Goal: Transaction & Acquisition: Purchase product/service

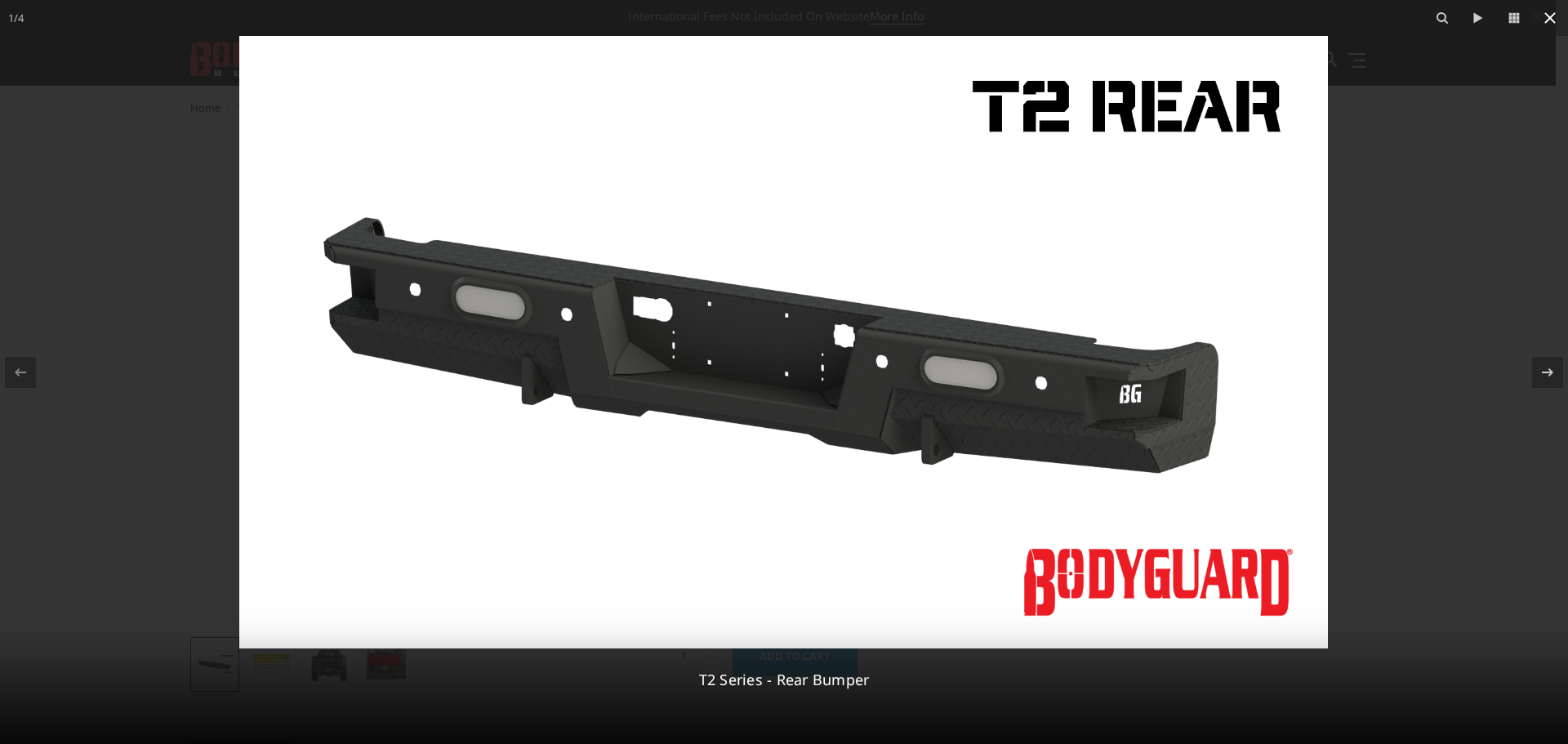
click at [1554, 22] on icon at bounding box center [1550, 17] width 11 height 11
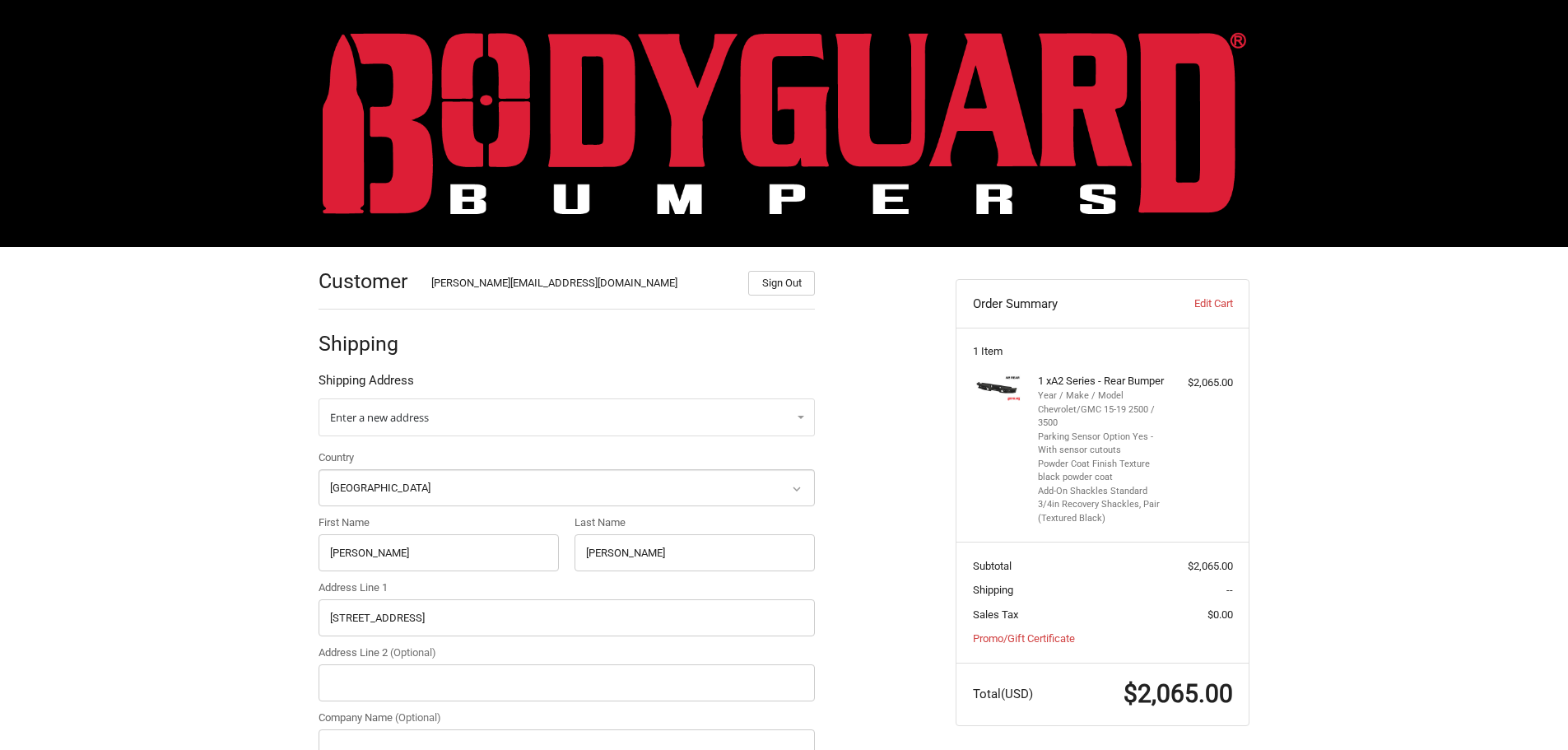
select select "US"
select select "AR"
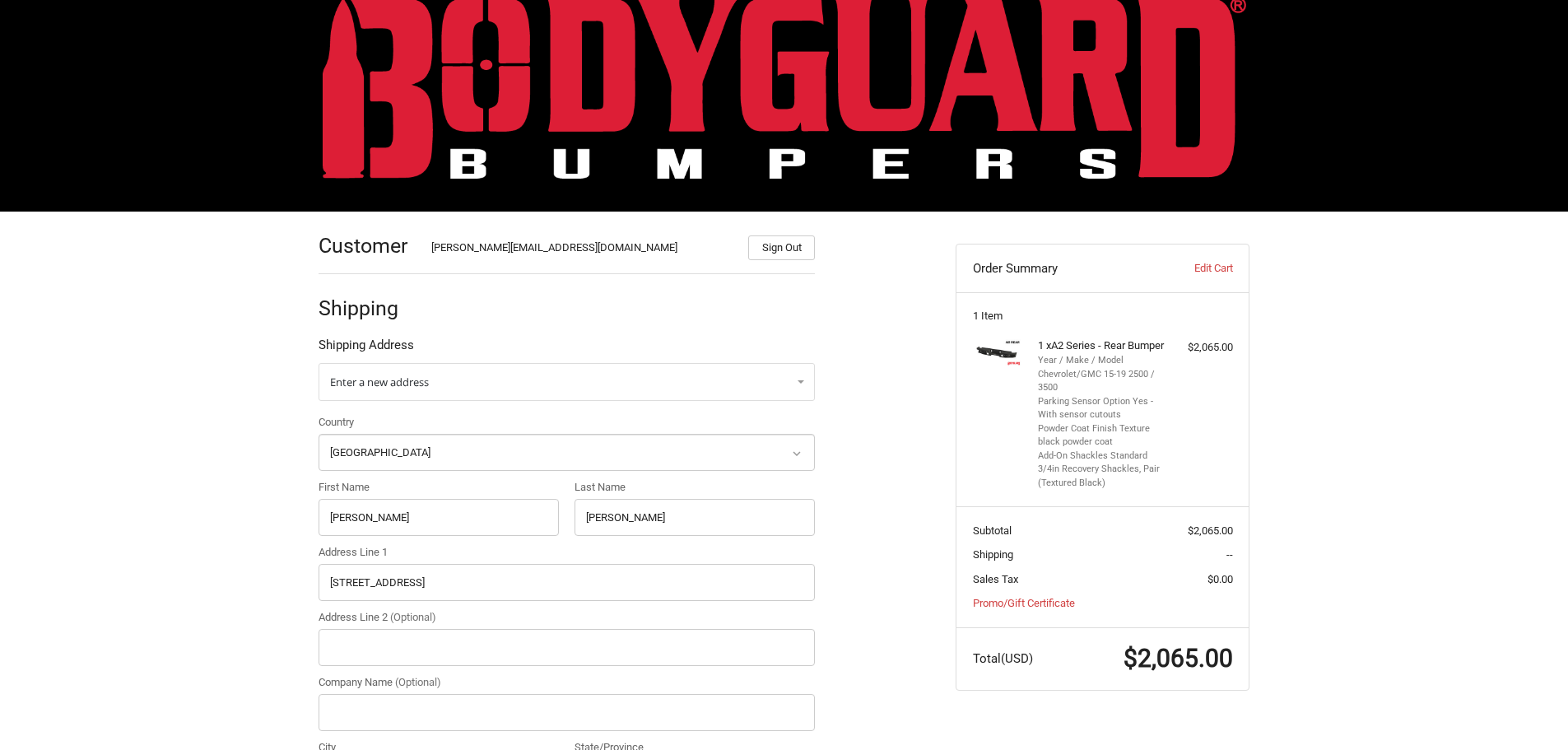
scroll to position [34, 0]
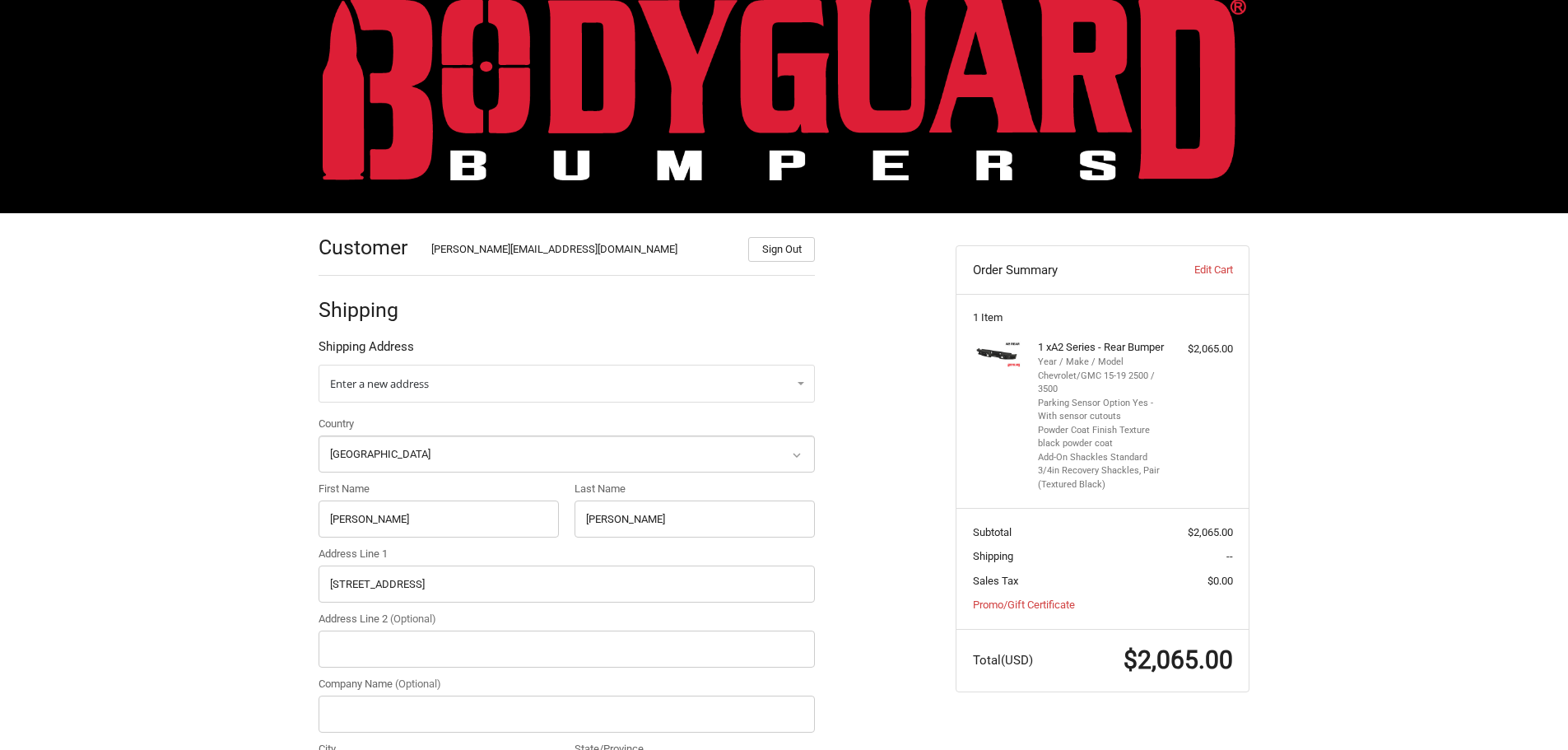
click at [453, 58] on img at bounding box center [784, 89] width 923 height 182
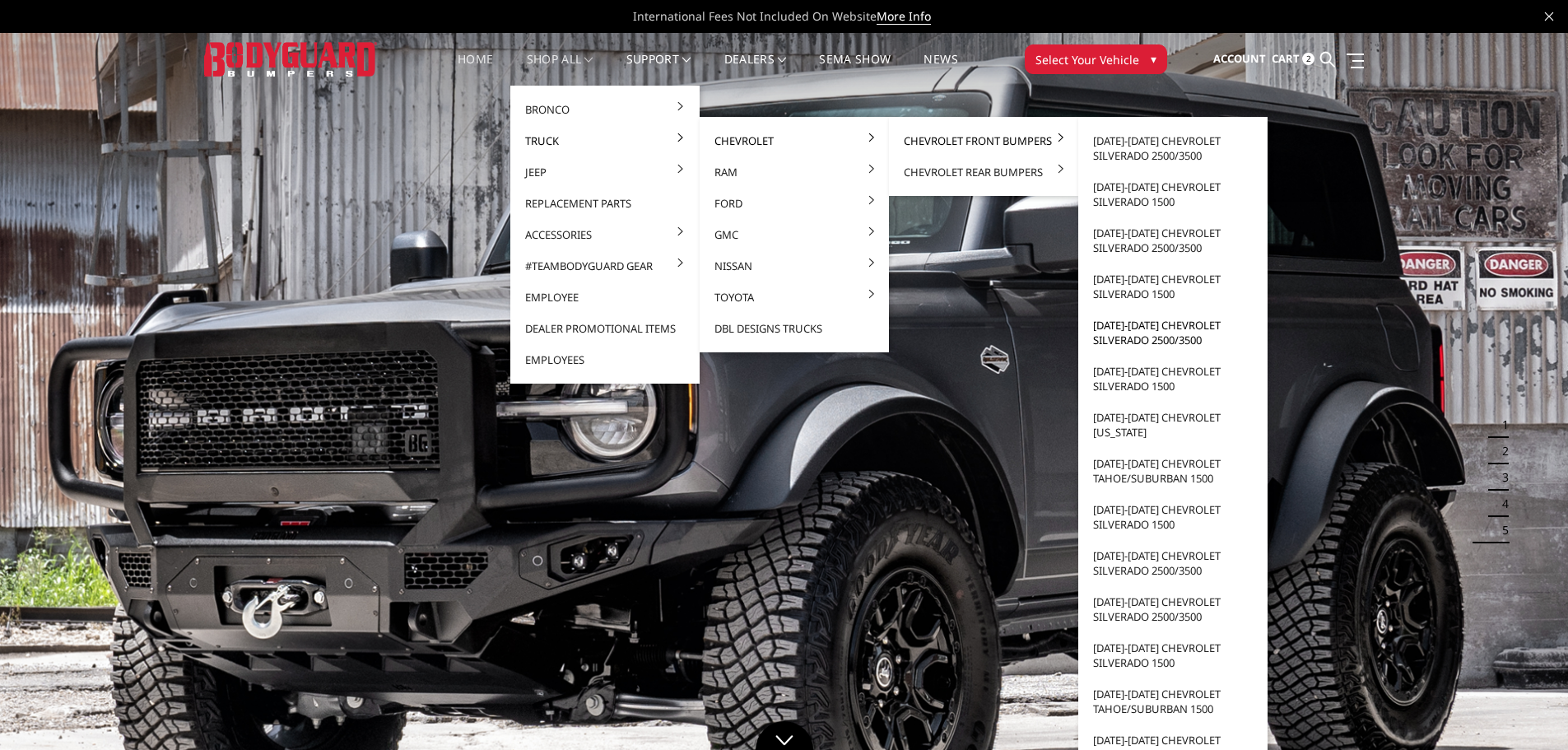
click at [1143, 339] on link "2015-2019 Chevrolet Silverado 2500/3500" at bounding box center [1172, 332] width 176 height 46
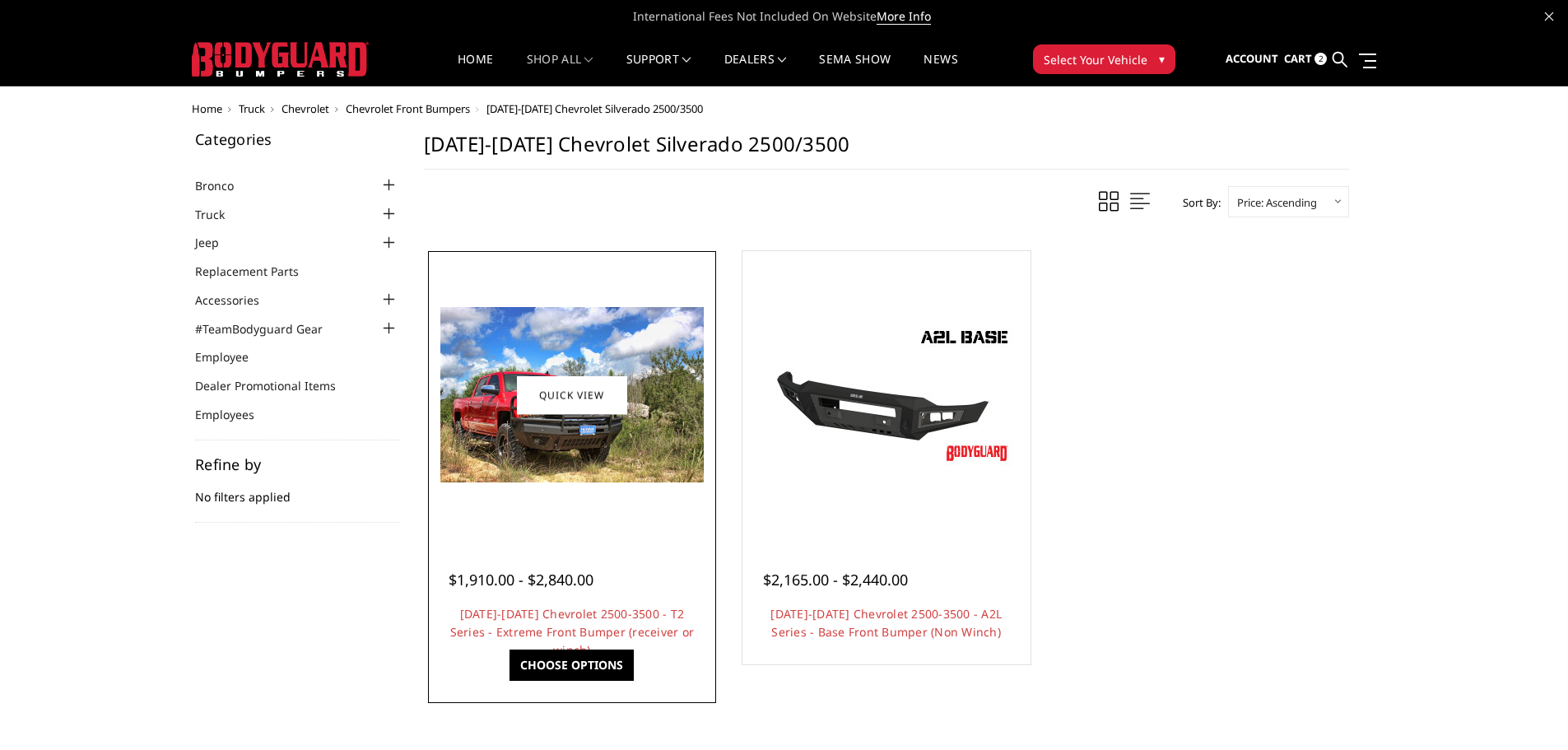
click at [593, 444] on img at bounding box center [572, 394] width 263 height 175
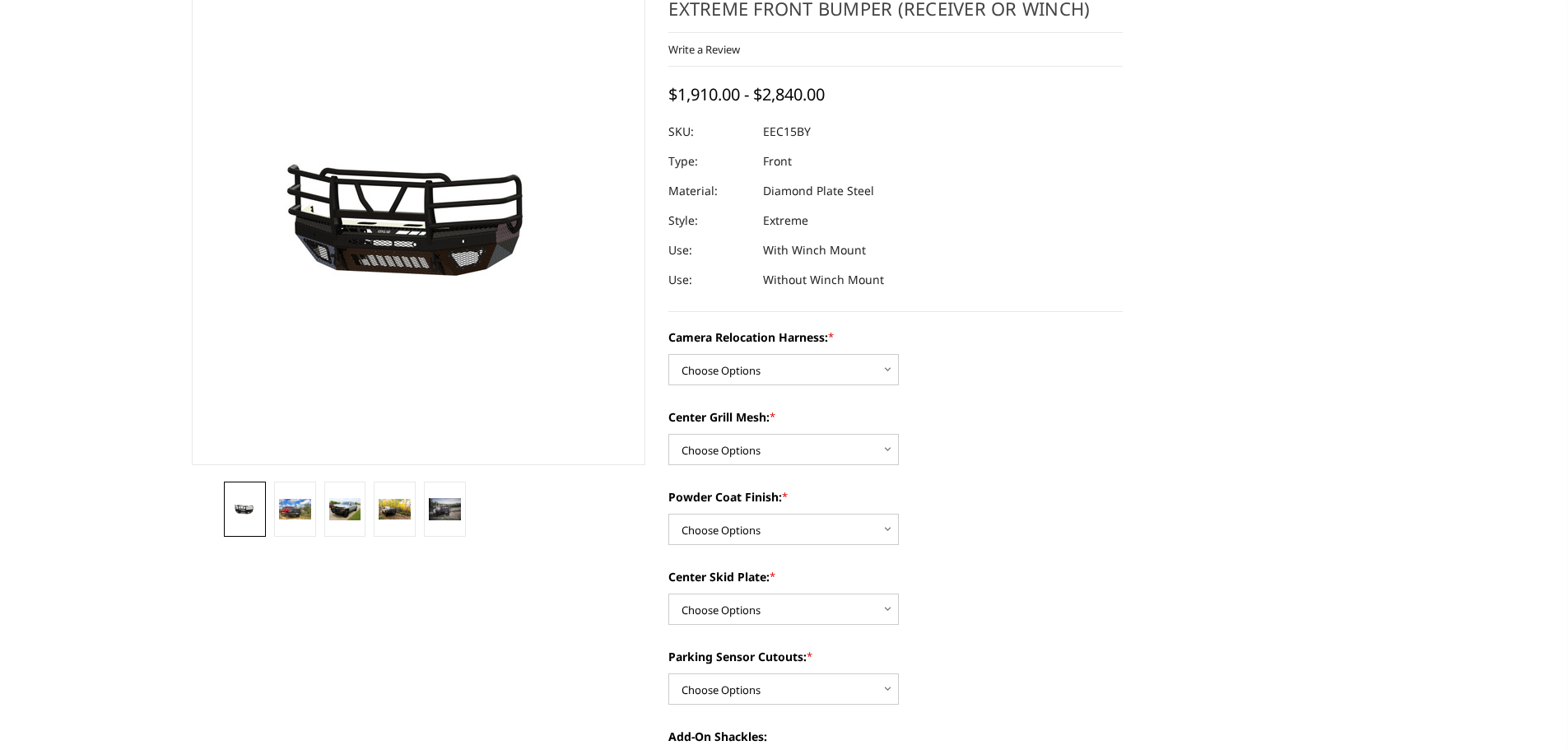
scroll to position [165, 0]
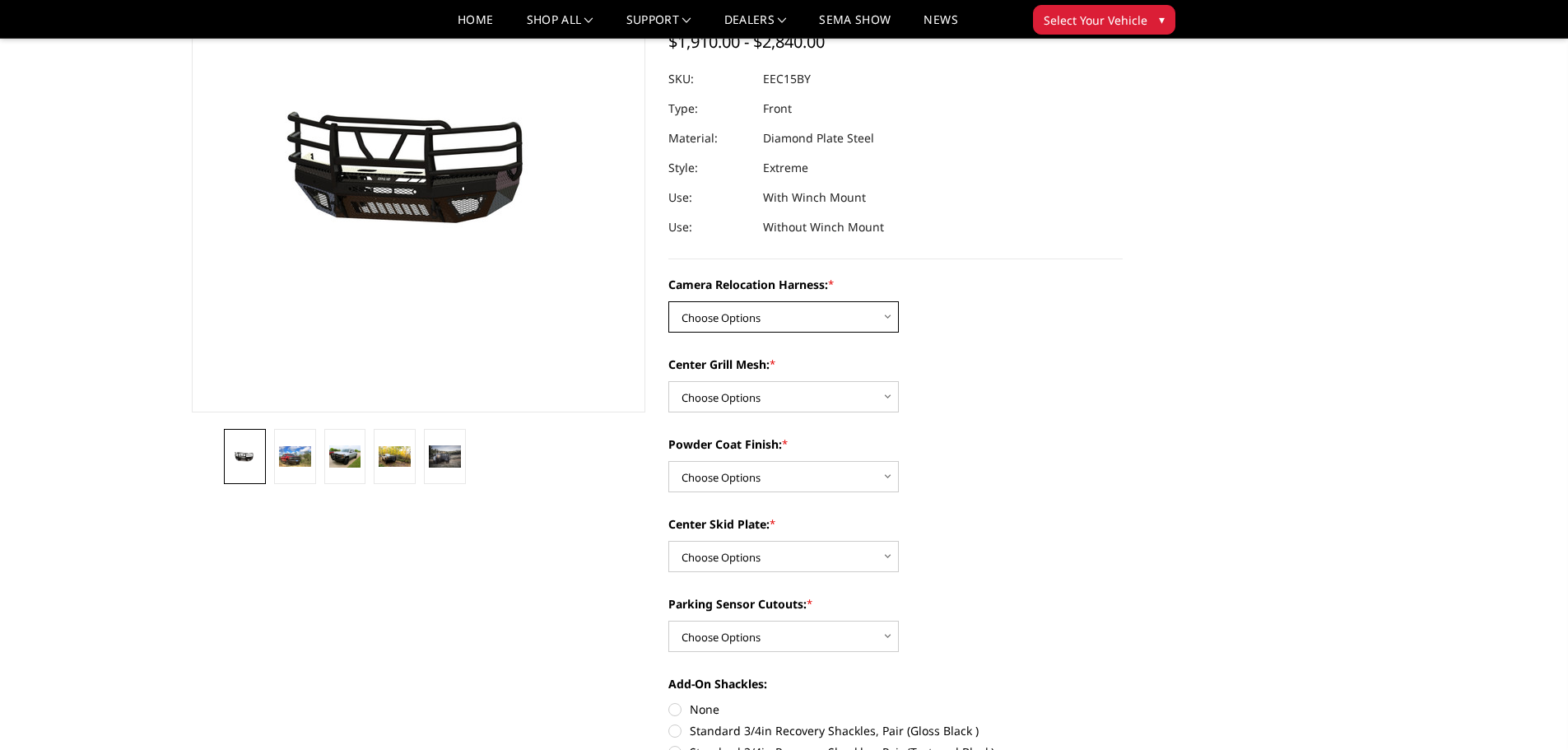
click at [837, 327] on select "Choose Options Without camera harness With camera harness" at bounding box center [784, 317] width 230 height 31
select select "3809"
click at [669, 301] on select "Choose Options Without camera harness With camera harness" at bounding box center [784, 317] width 230 height 31
click at [856, 405] on select "Choose Options Without expanded metal With expanded metal" at bounding box center [784, 397] width 230 height 31
select select "3806"
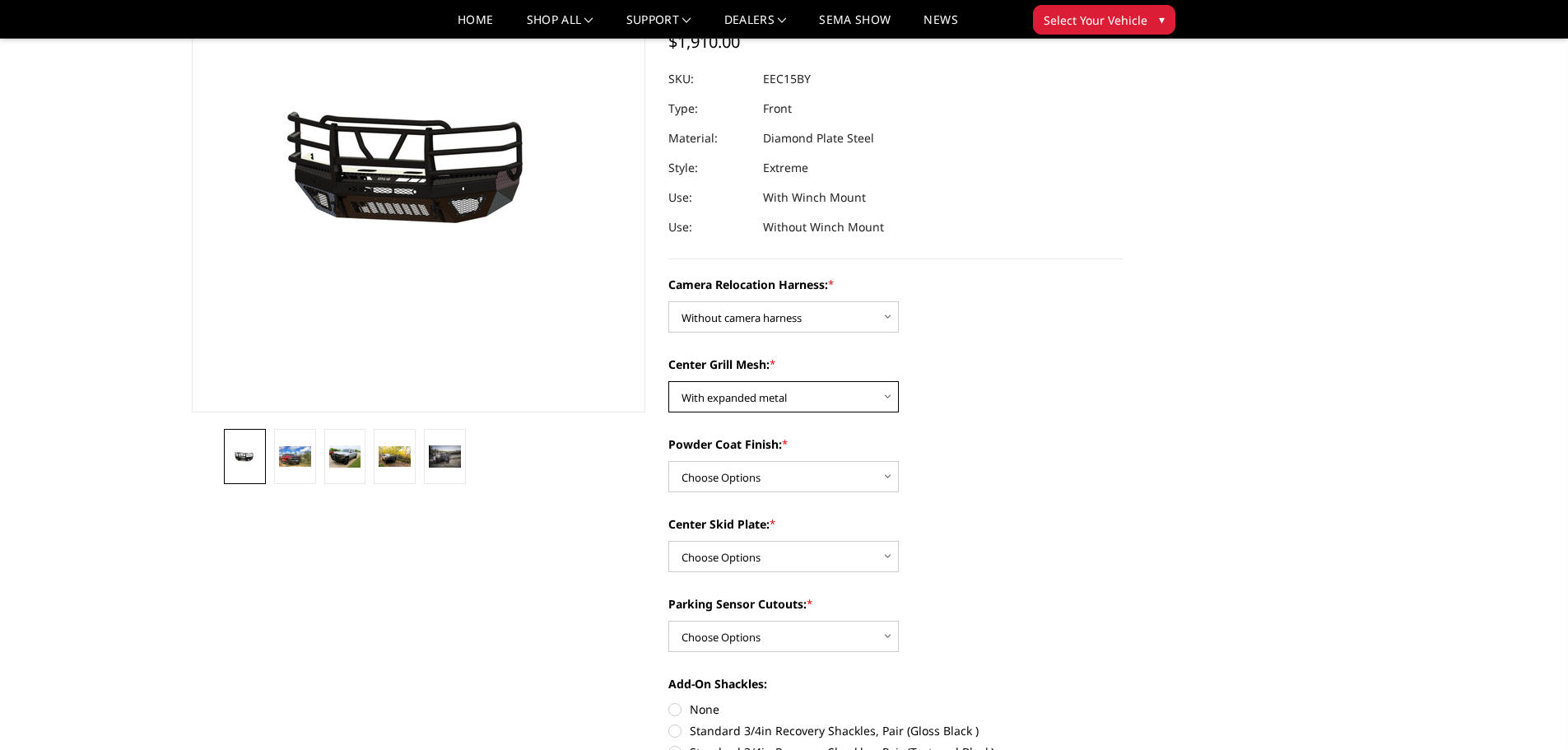
click at [669, 381] on select "Choose Options Without expanded metal With expanded metal" at bounding box center [784, 397] width 230 height 31
click at [821, 479] on select "Choose Options Textured Black Powder Coat Gloss Black Powder Coat Bare Metal" at bounding box center [784, 476] width 230 height 31
select select "3805"
click at [669, 461] on select "Choose Options Textured Black Powder Coat Gloss Black Powder Coat Bare Metal" at bounding box center [784, 476] width 230 height 31
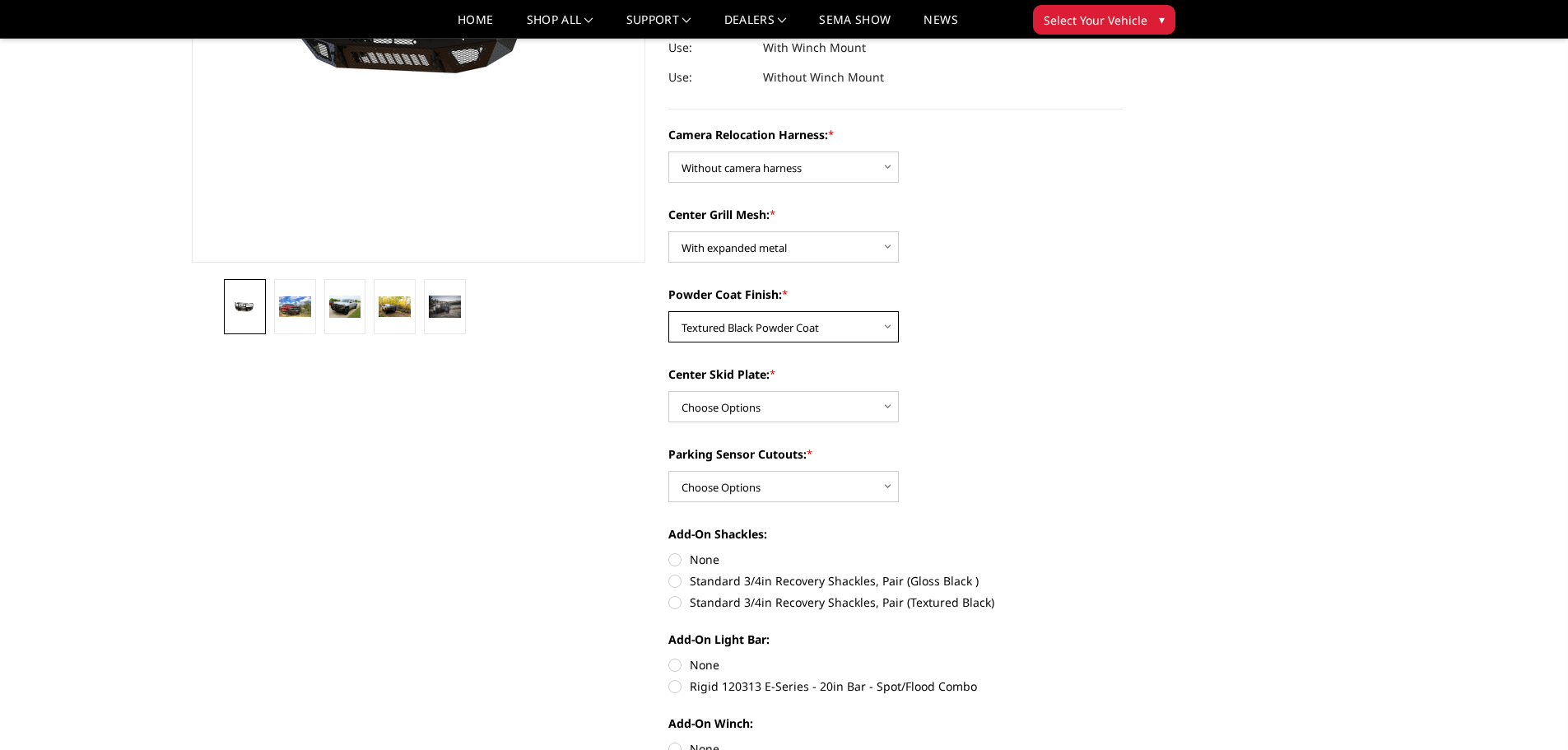
scroll to position [329, 0]
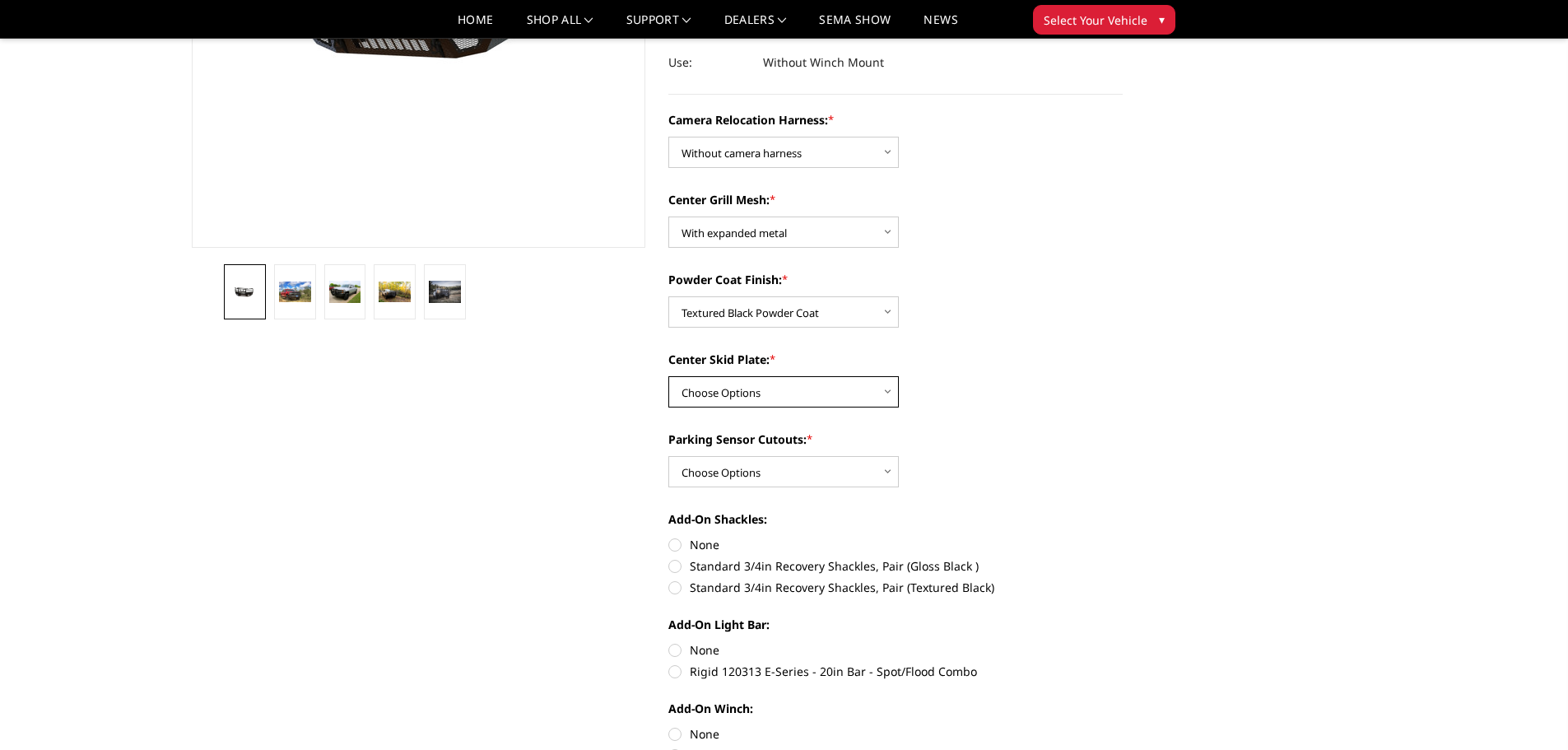
click at [835, 393] on select "Choose Options Winch Mount Skid Plate Standard Skid Plate (included) 2" Receive…" at bounding box center [784, 391] width 230 height 31
select select "3802"
click at [669, 376] on select "Choose Options Winch Mount Skid Plate Standard Skid Plate (included) 2" Receive…" at bounding box center [784, 391] width 230 height 31
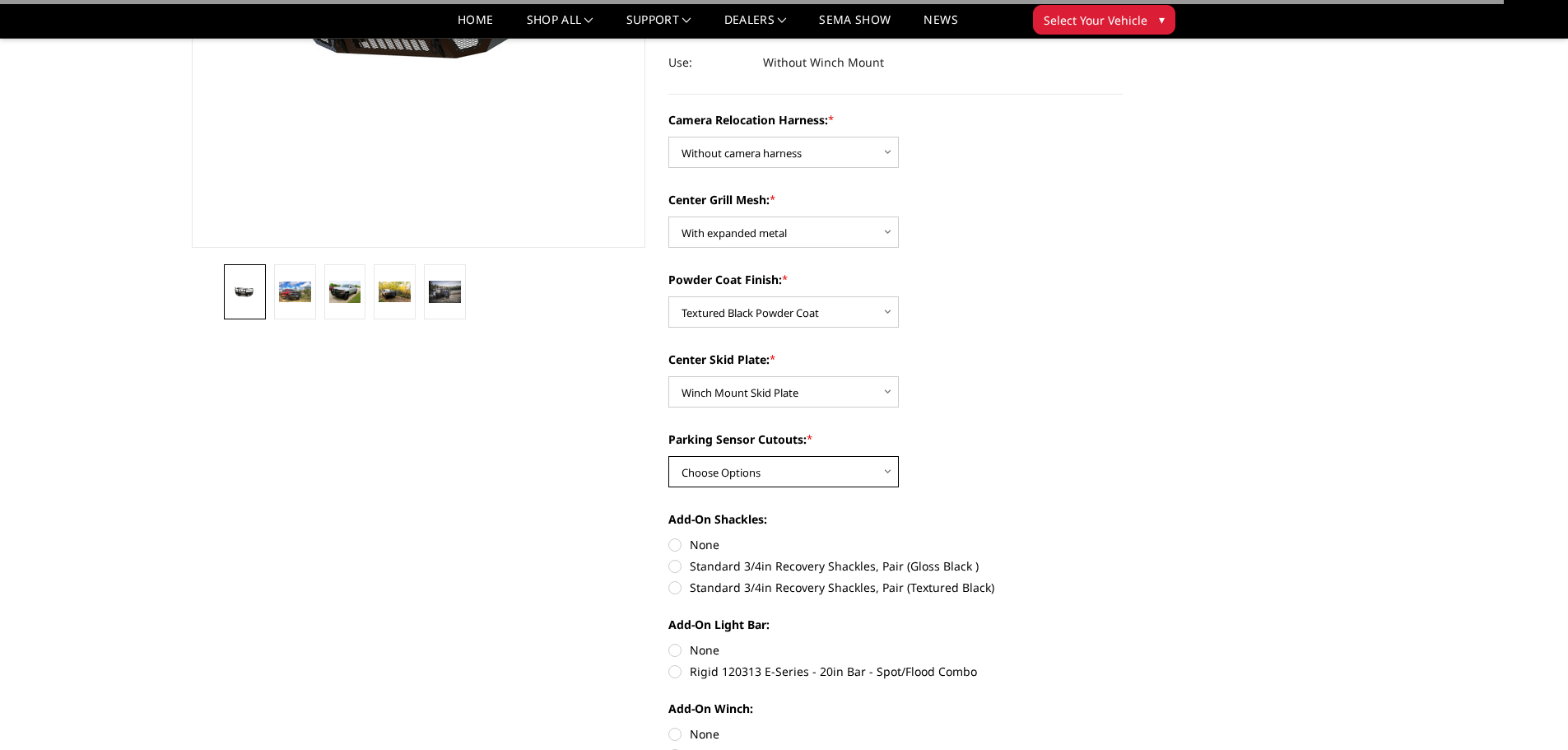
click at [809, 467] on select "Choose Options Yes - With Parking Sensor Cutouts" at bounding box center [784, 471] width 230 height 31
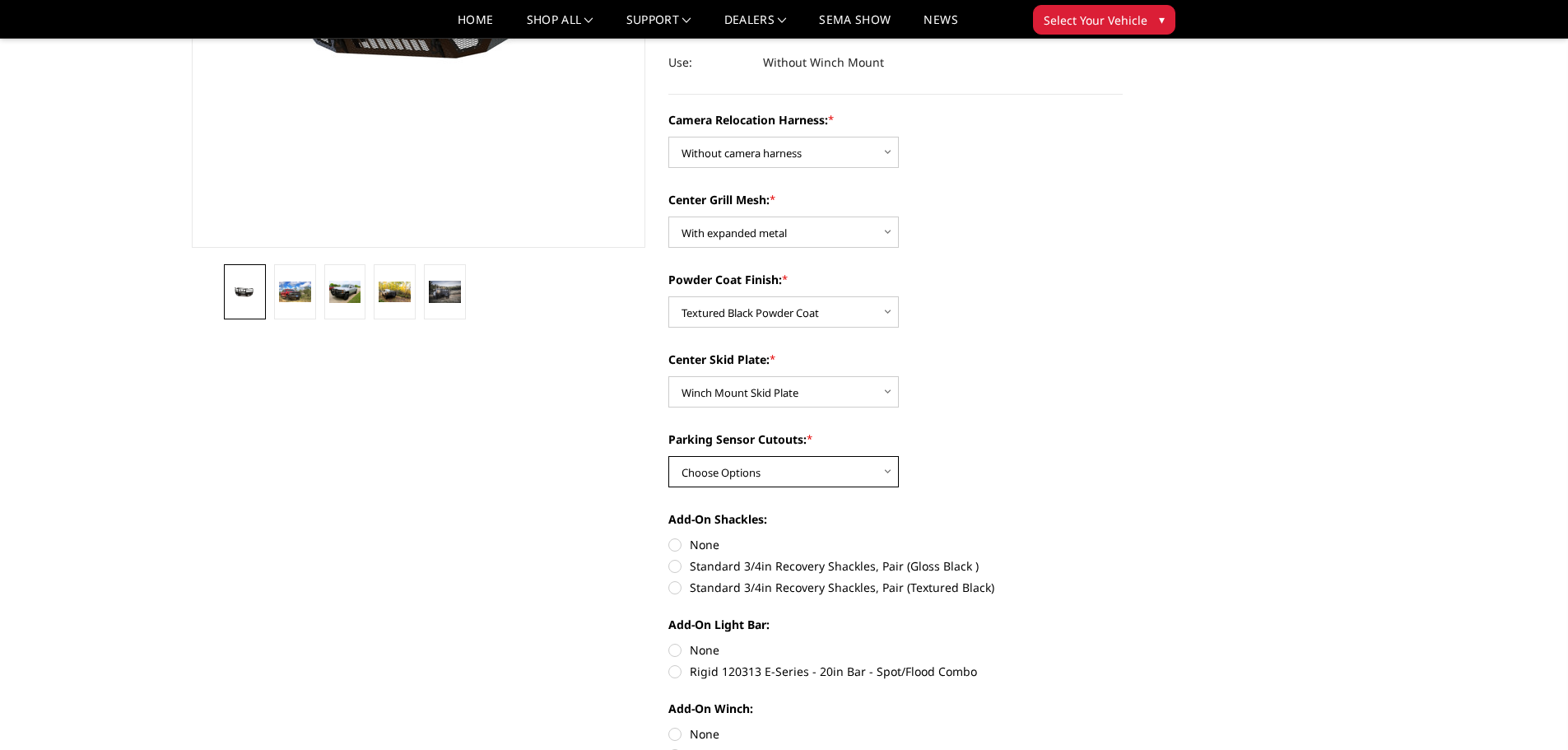
select select "3799"
click at [669, 456] on select "Choose Options Yes - With Parking Sensor Cutouts" at bounding box center [784, 471] width 230 height 31
click at [677, 584] on label "Standard 3/4in Recovery Shackles, Pair (Textured Black)" at bounding box center [896, 587] width 455 height 17
click at [1123, 558] on input "Standard 3/4in Recovery Shackles, Pair (Textured Black)" at bounding box center [1123, 557] width 1 height 1
radio input "true"
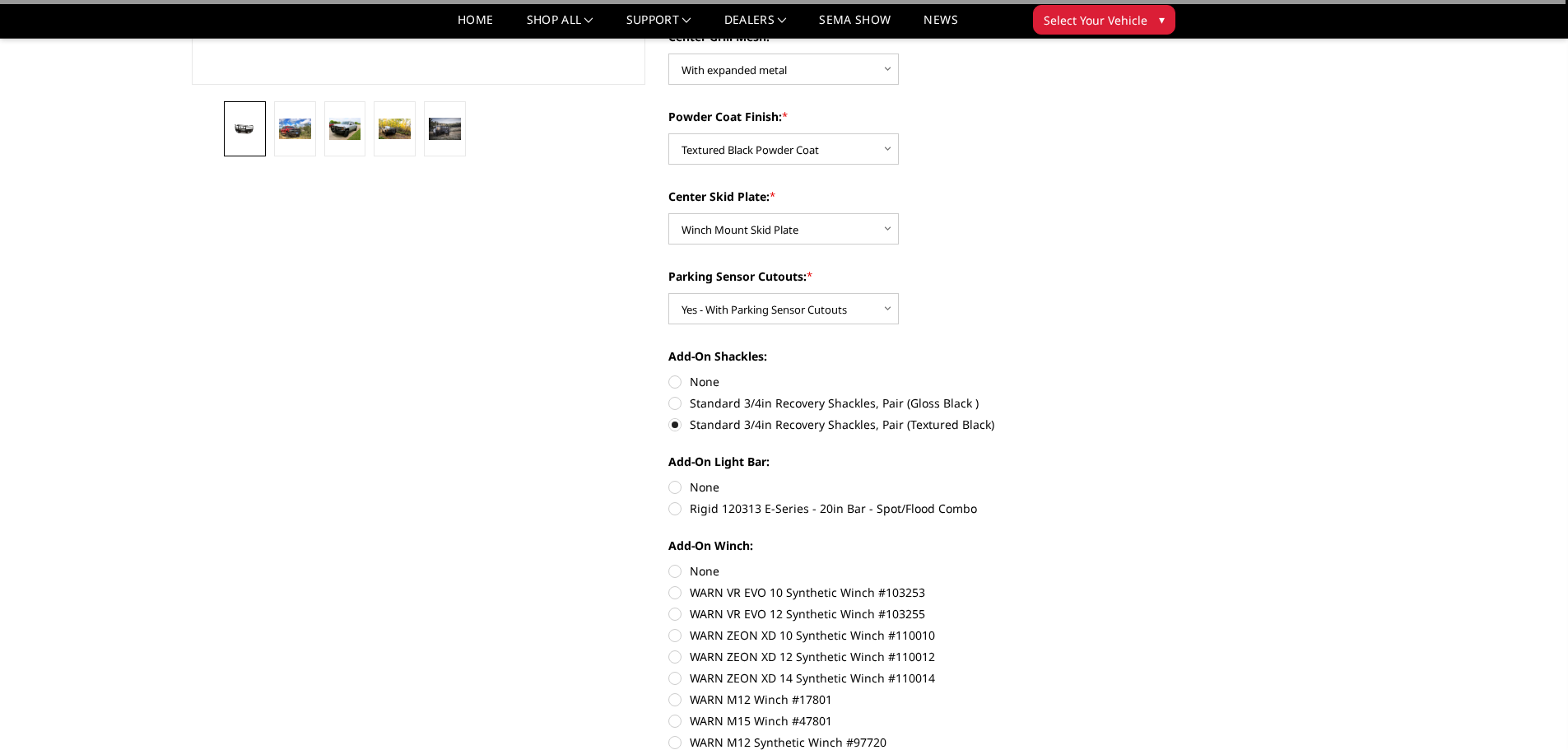
scroll to position [494, 0]
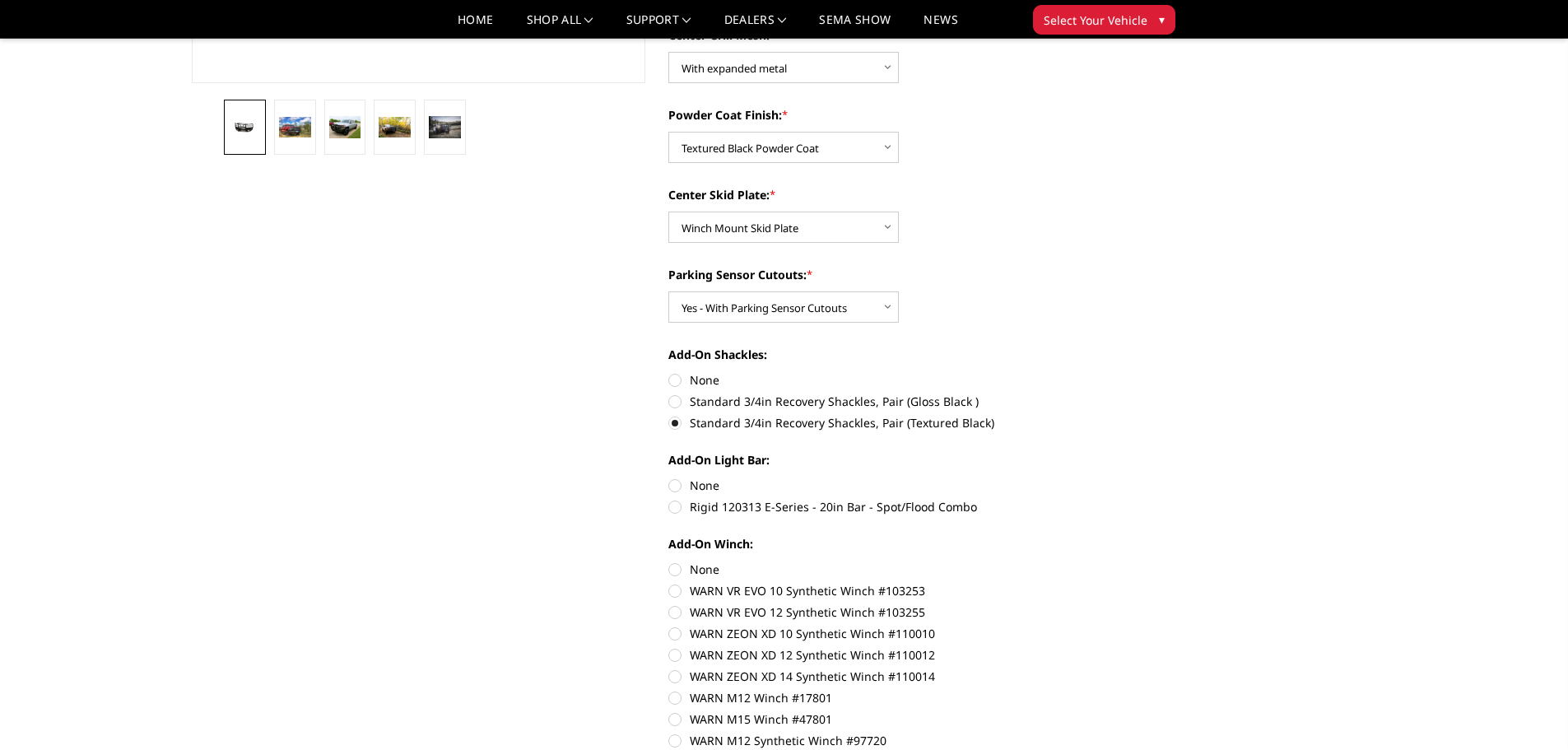
click at [676, 486] on label "None" at bounding box center [896, 485] width 455 height 17
click at [670, 477] on input "None" at bounding box center [669, 476] width 1 height 1
radio input "true"
click at [675, 572] on label "None" at bounding box center [896, 569] width 455 height 17
click at [670, 561] on input "None" at bounding box center [669, 560] width 1 height 1
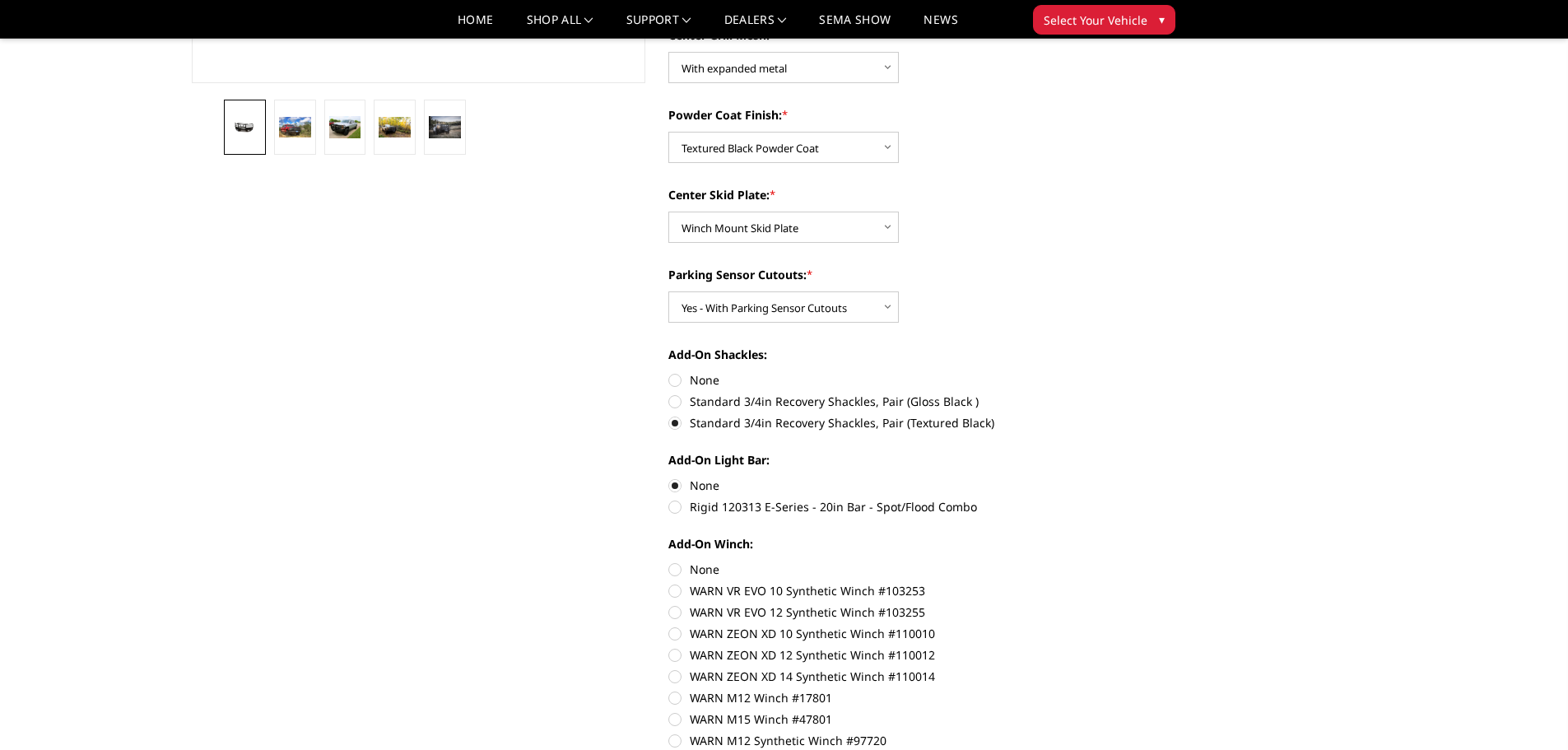
radio input "true"
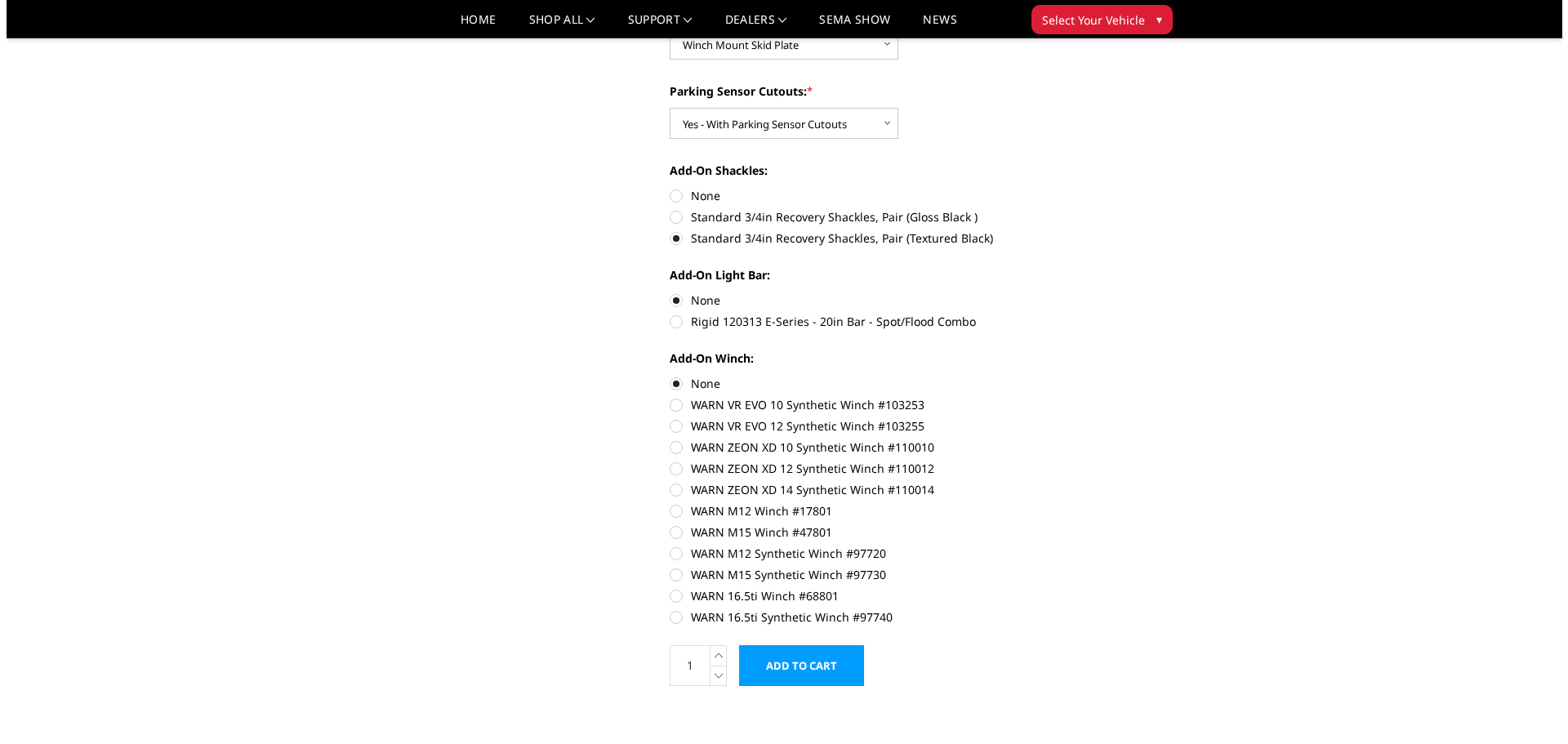
scroll to position [898, 0]
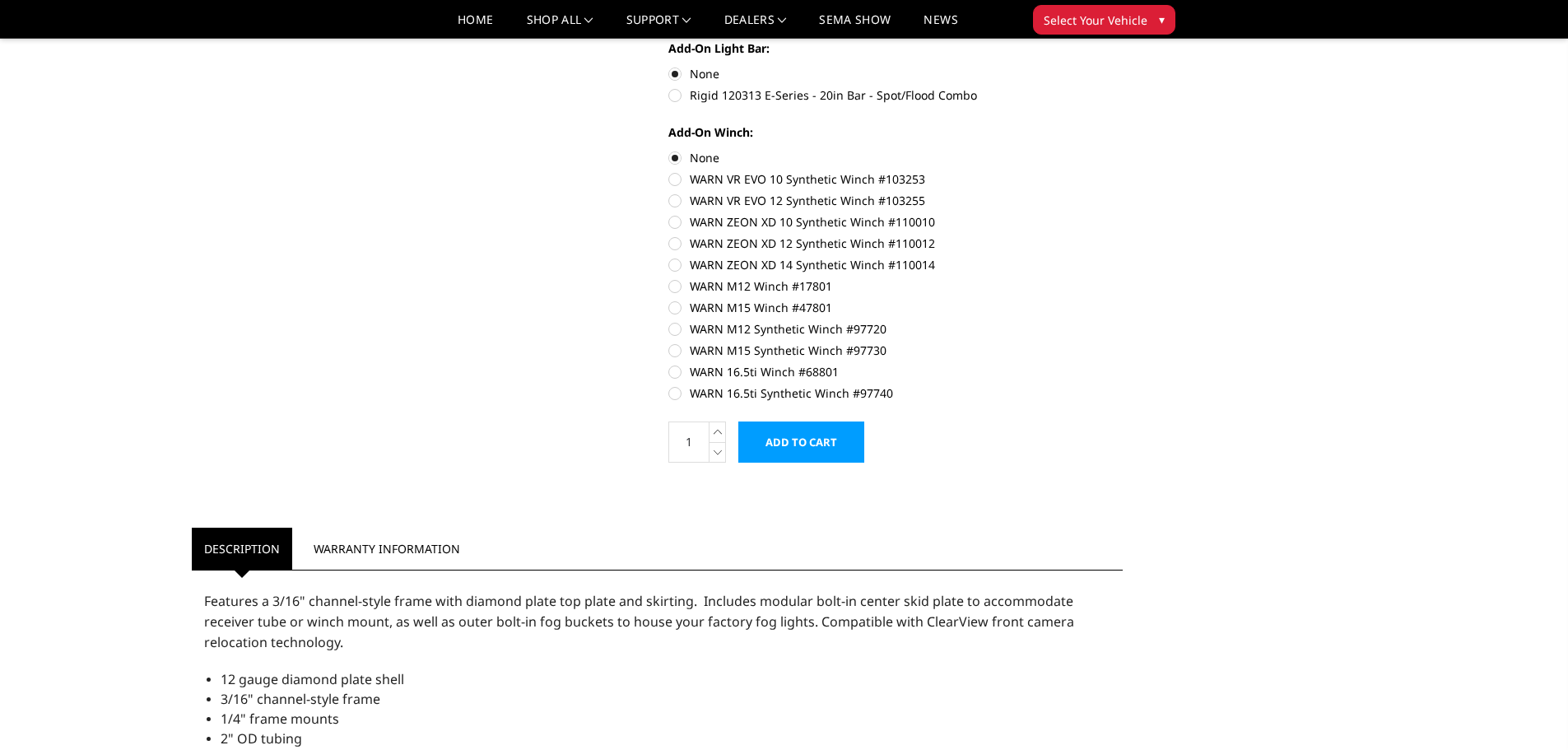
click at [814, 450] on input "Add to Cart" at bounding box center [800, 443] width 126 height 42
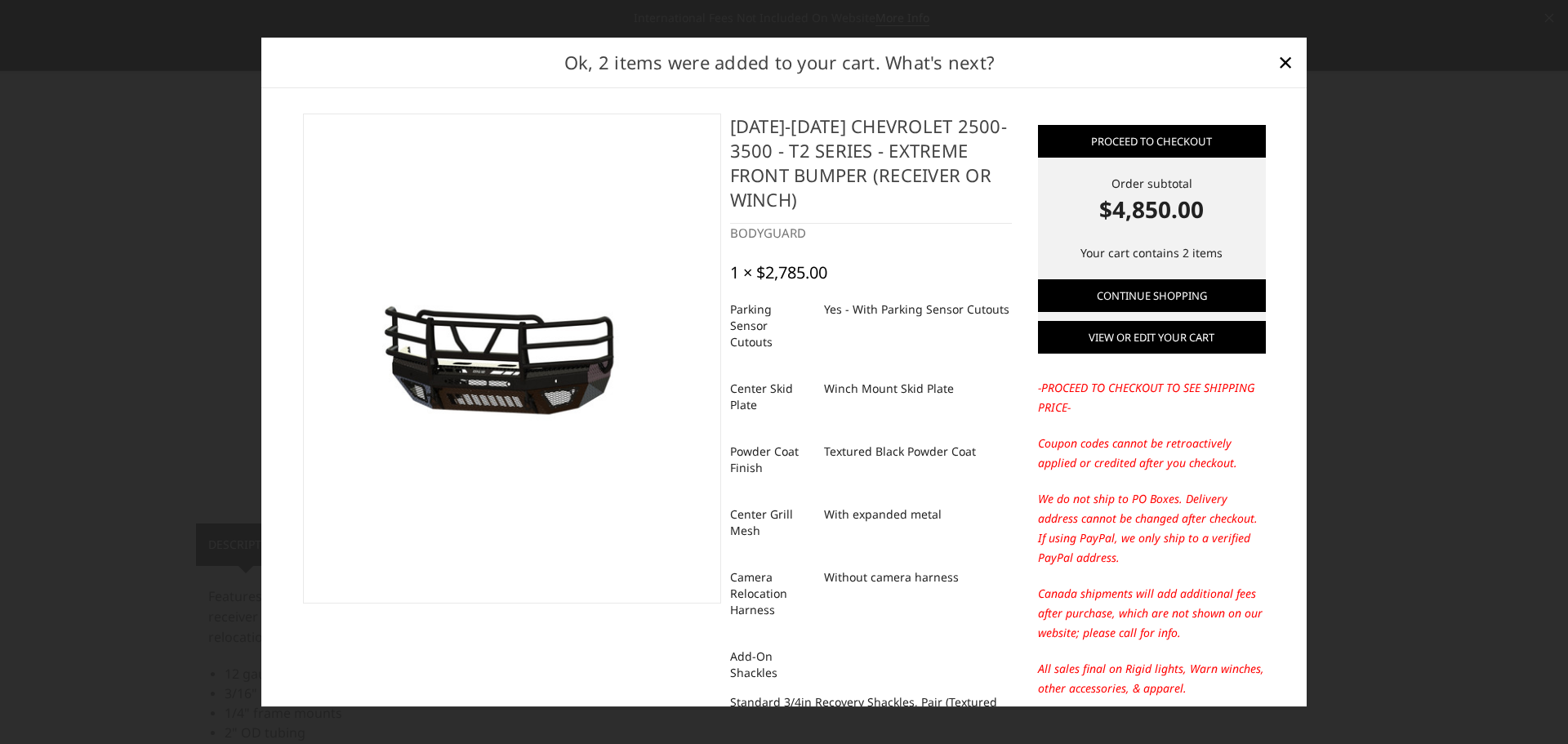
click at [1154, 340] on link "View or edit your cart" at bounding box center [1152, 337] width 228 height 33
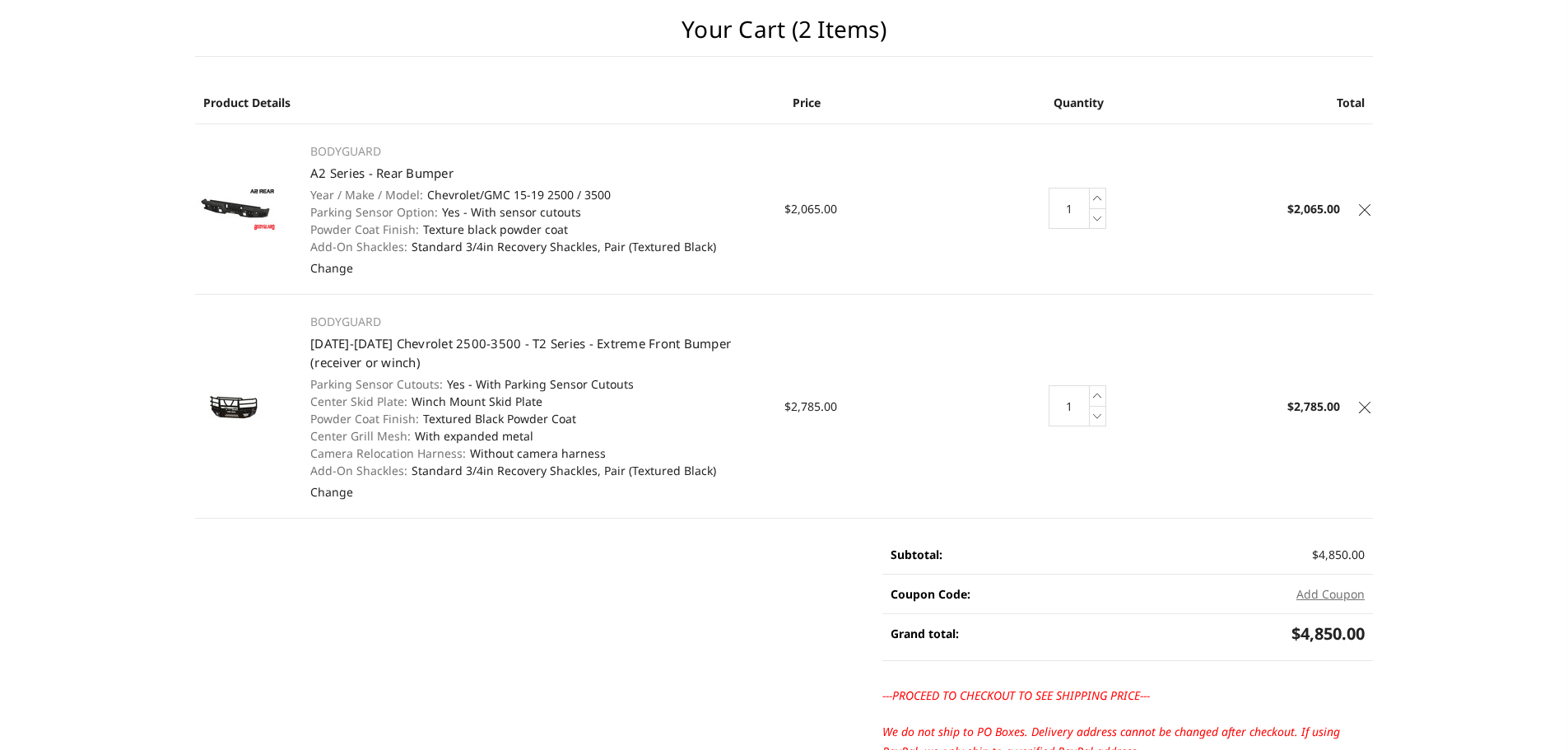
scroll to position [247, 0]
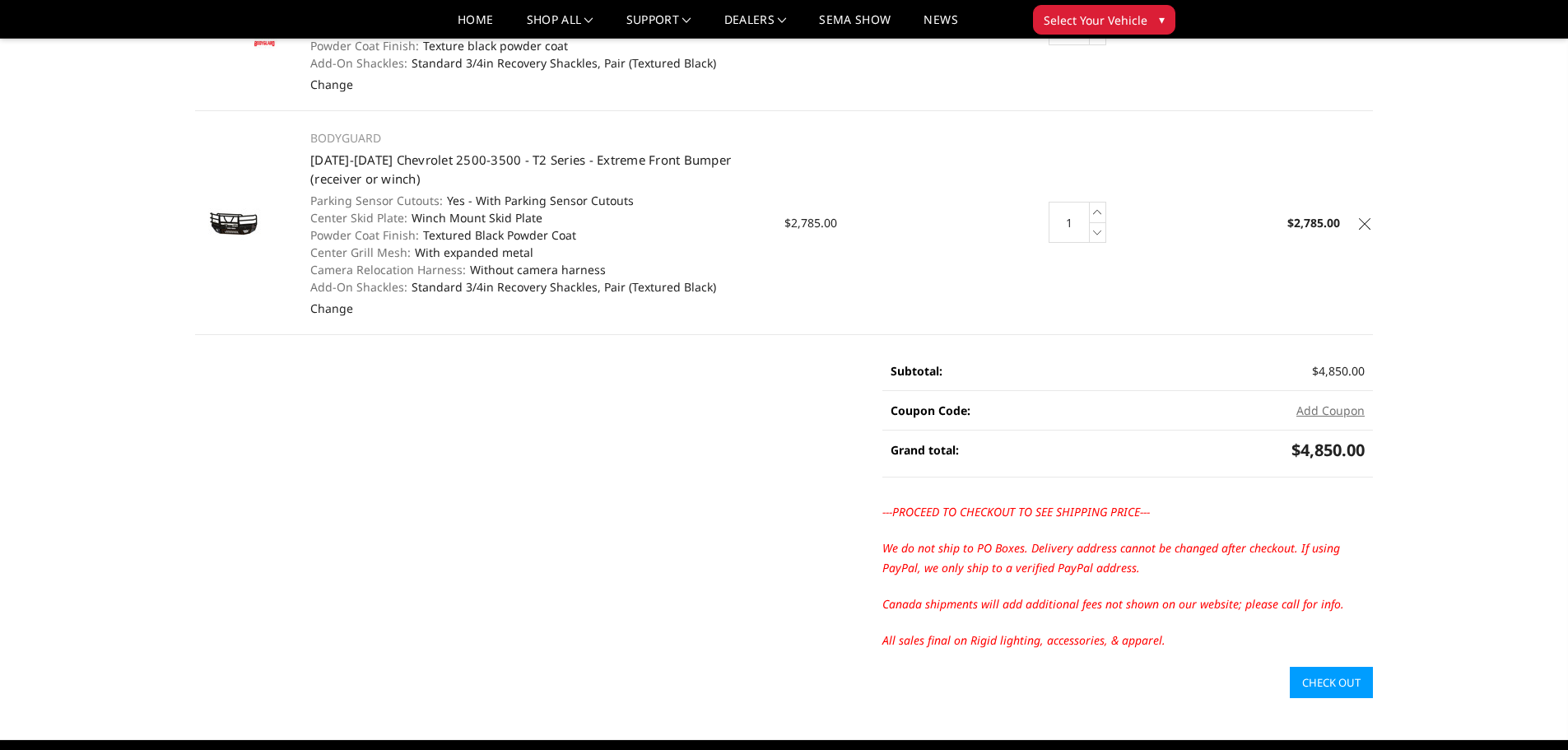
click at [1342, 669] on link "Check out" at bounding box center [1332, 682] width 83 height 31
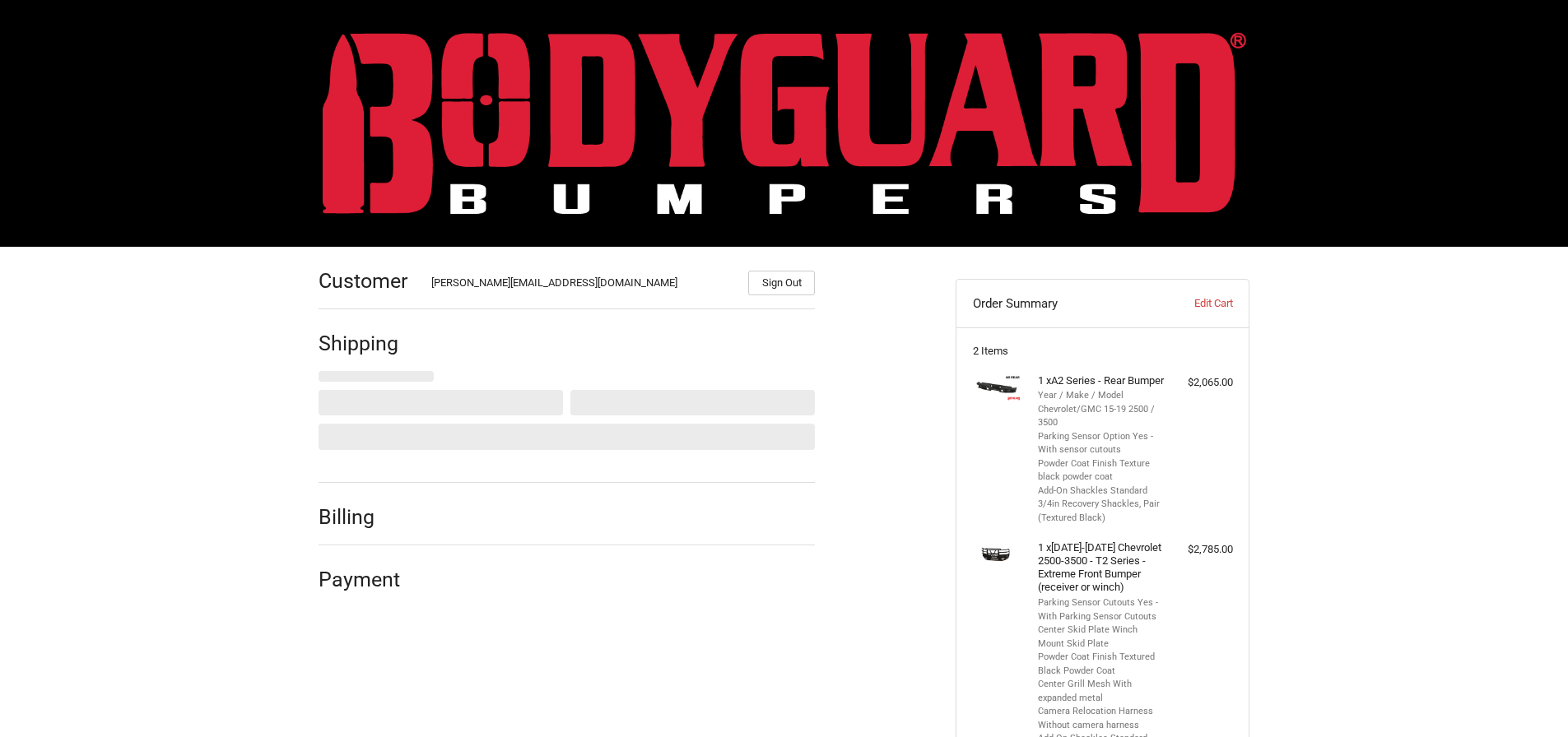
select select "US"
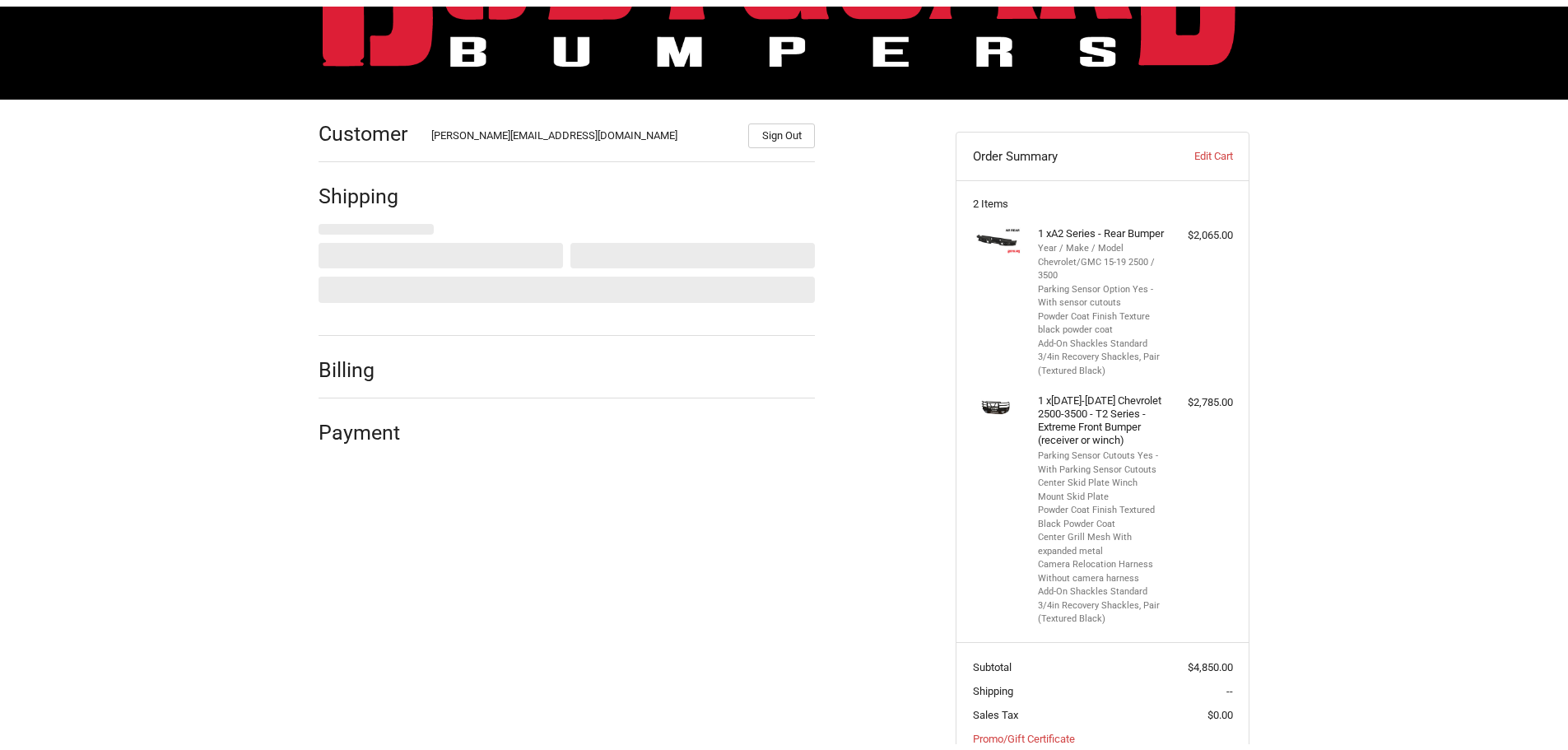
scroll to position [159, 0]
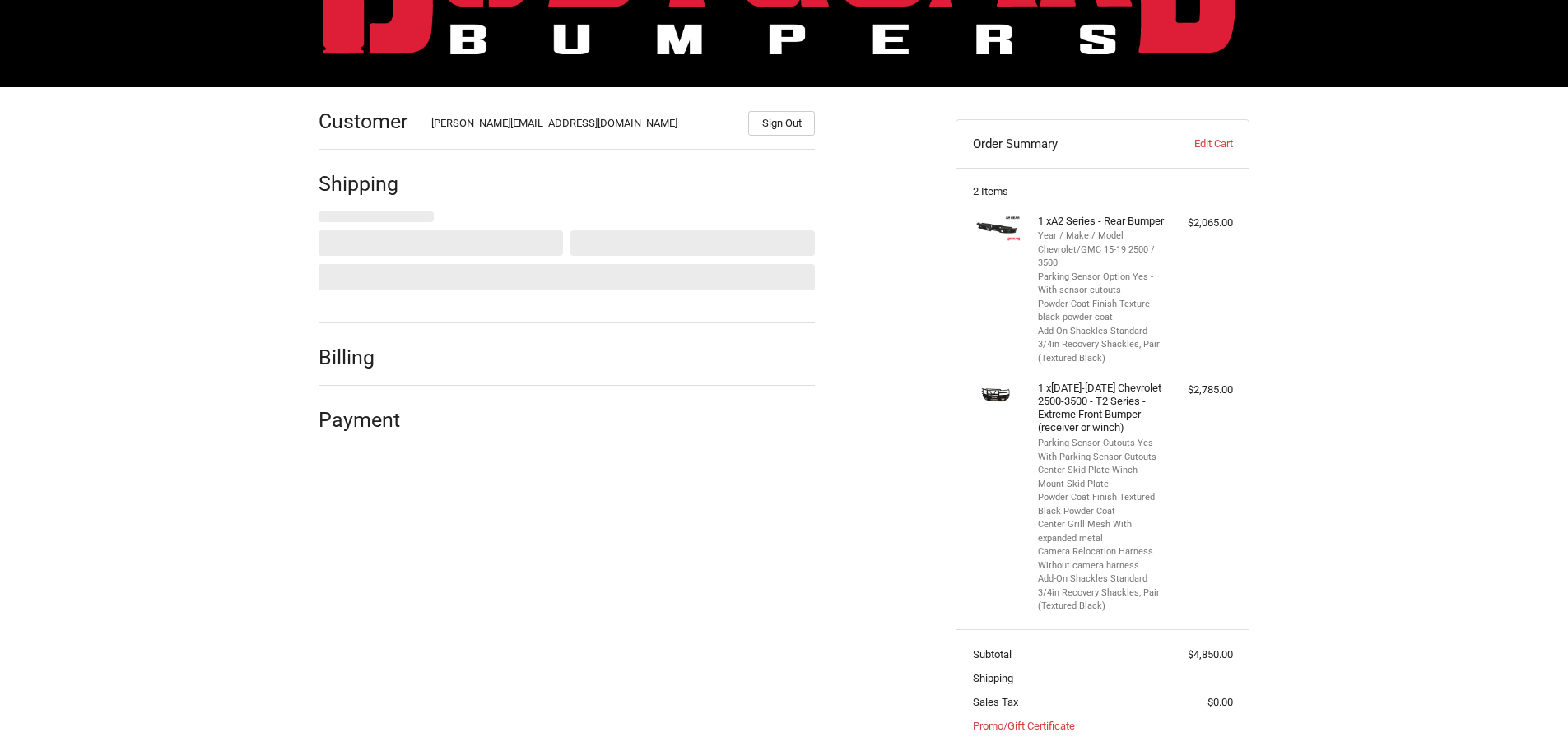
select select "AR"
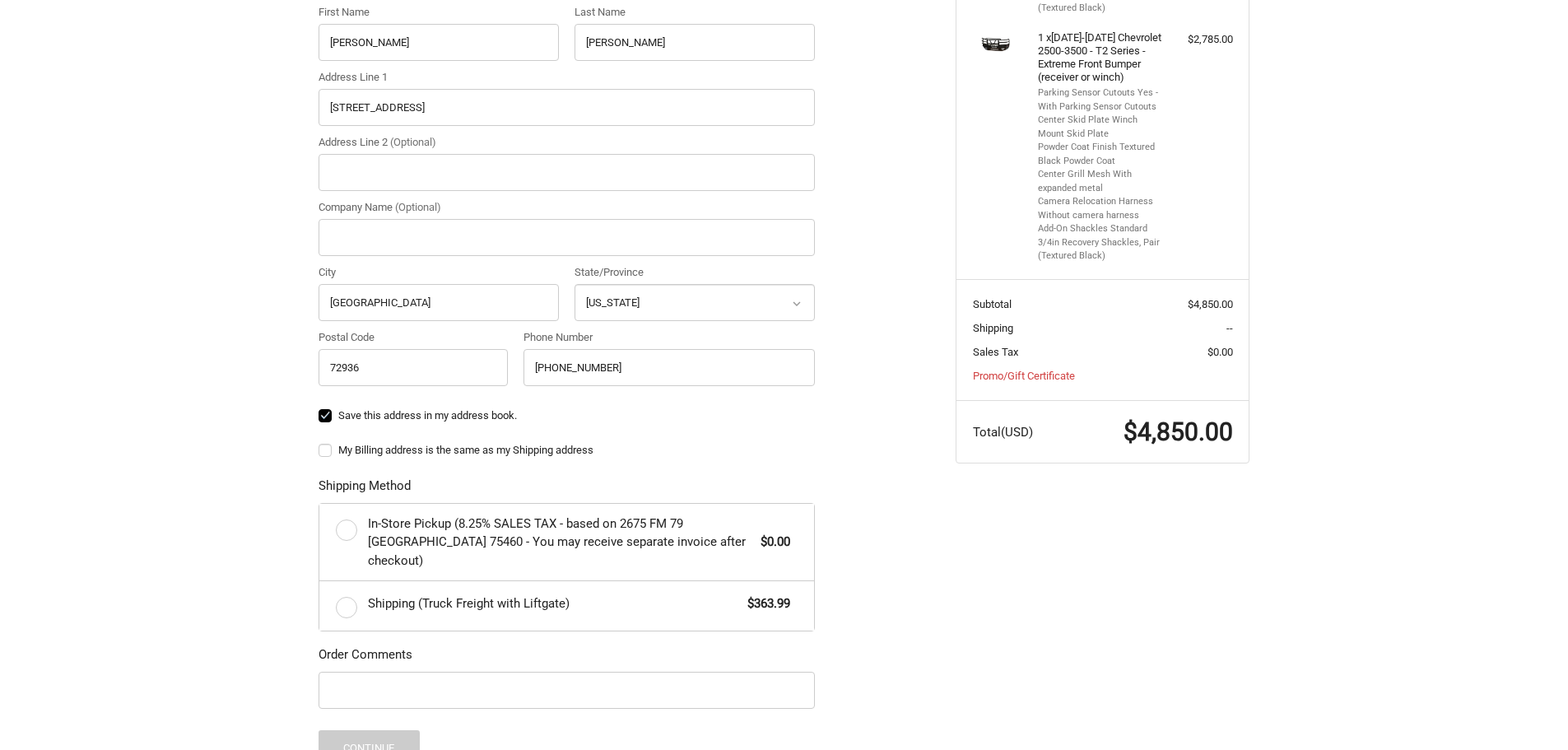
scroll to position [571, 0]
